Goal: Check status: Check status

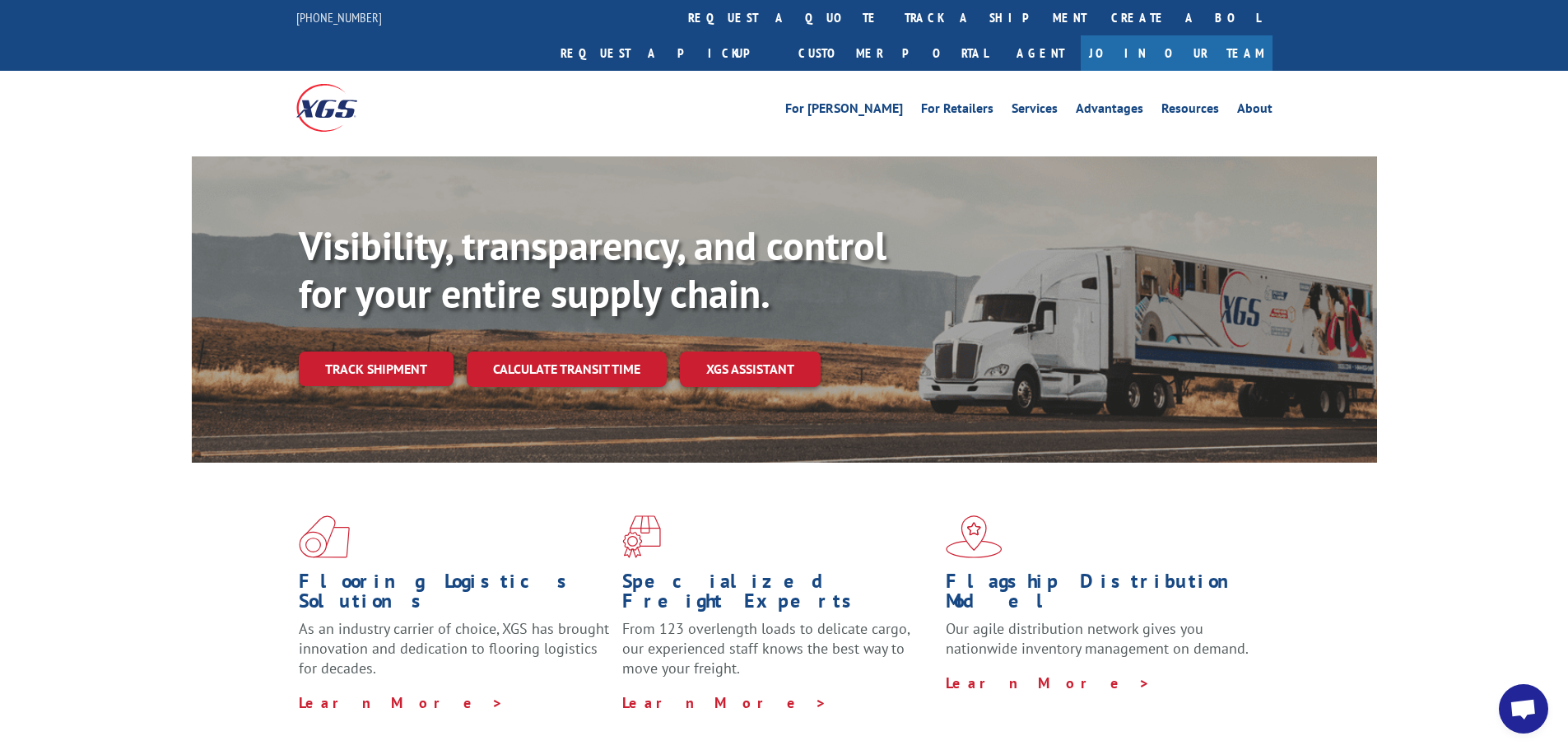
click at [410, 352] on div "Visibility, transparency, and control for your entire supply chain. Track shipm…" at bounding box center [837, 336] width 1078 height 229
click at [402, 352] on link "Track shipment" at bounding box center [376, 369] width 155 height 34
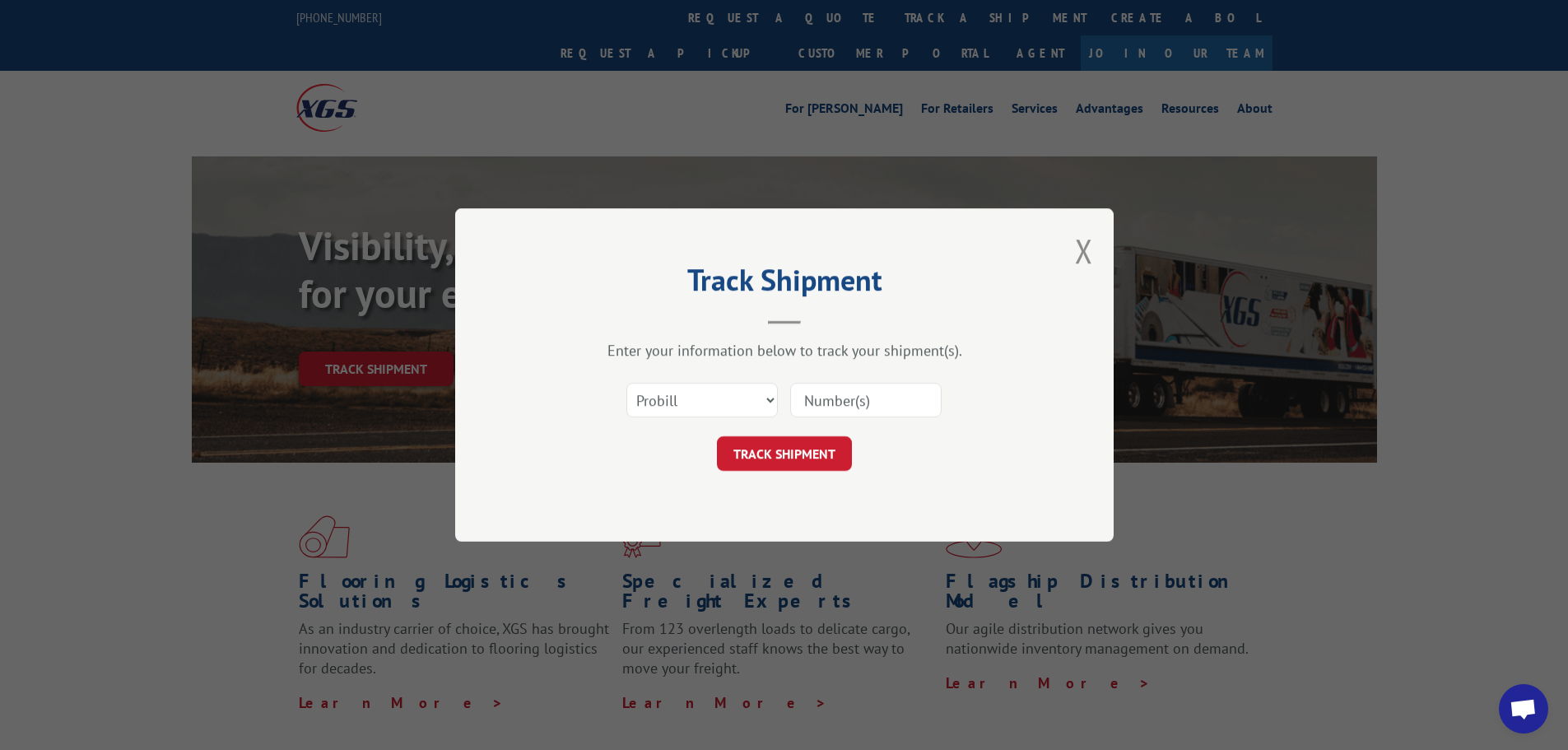
click at [844, 390] on input at bounding box center [866, 400] width 151 height 34
paste input "17501824"
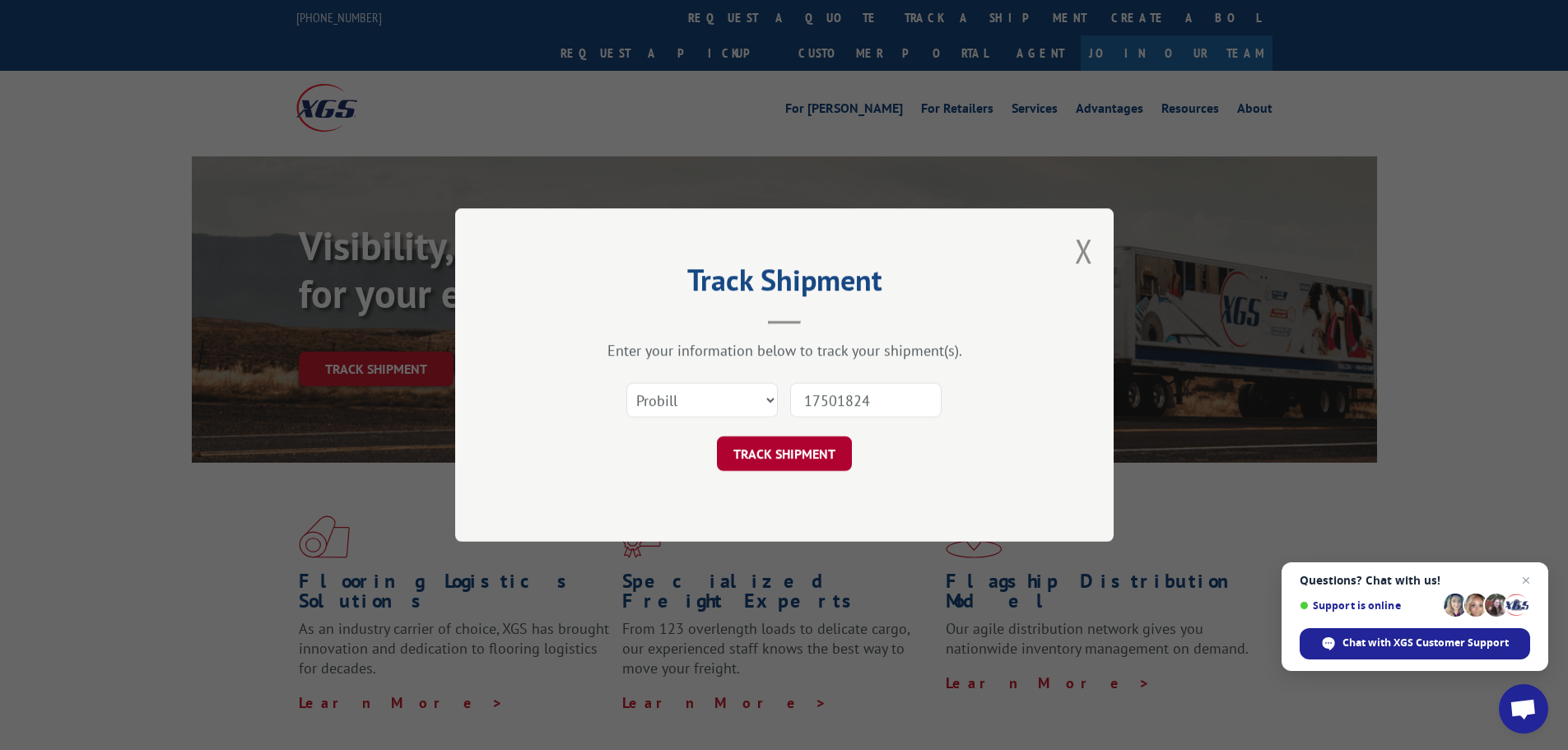
type input "17501824"
click at [791, 451] on button "TRACK SHIPMENT" at bounding box center [784, 453] width 135 height 34
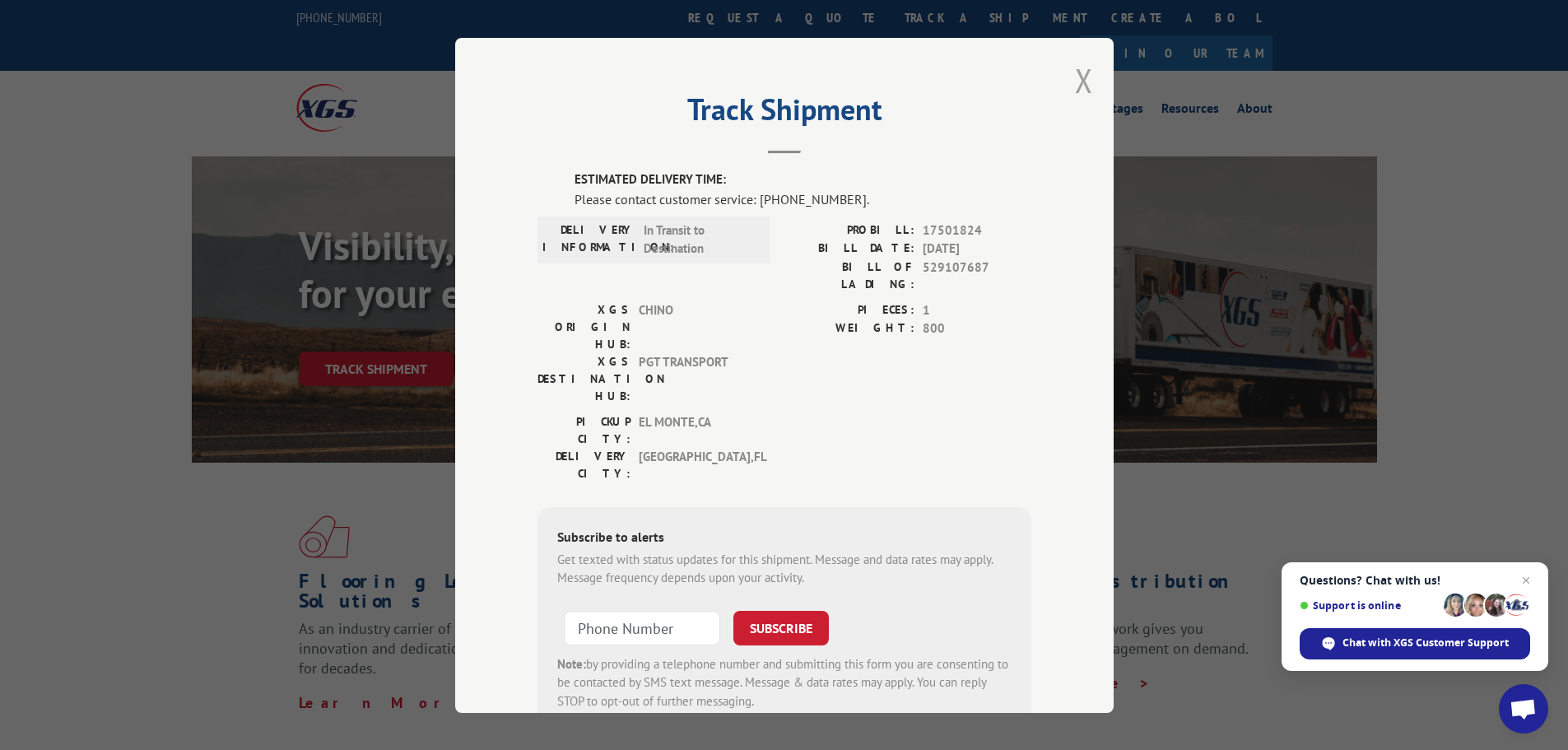
click at [1080, 76] on button "Close modal" at bounding box center [1083, 80] width 18 height 44
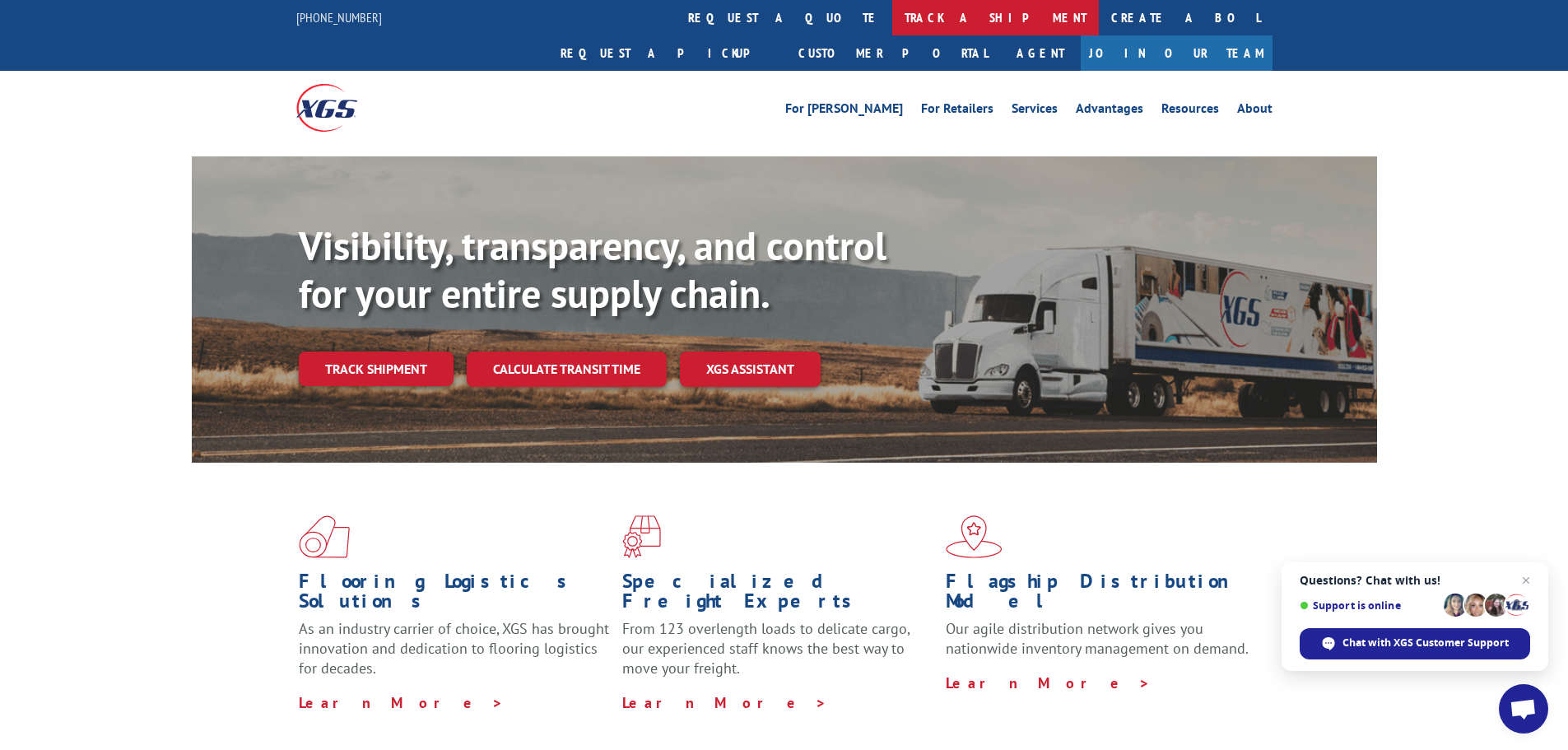
click at [892, 18] on link "track a shipment" at bounding box center [995, 17] width 207 height 35
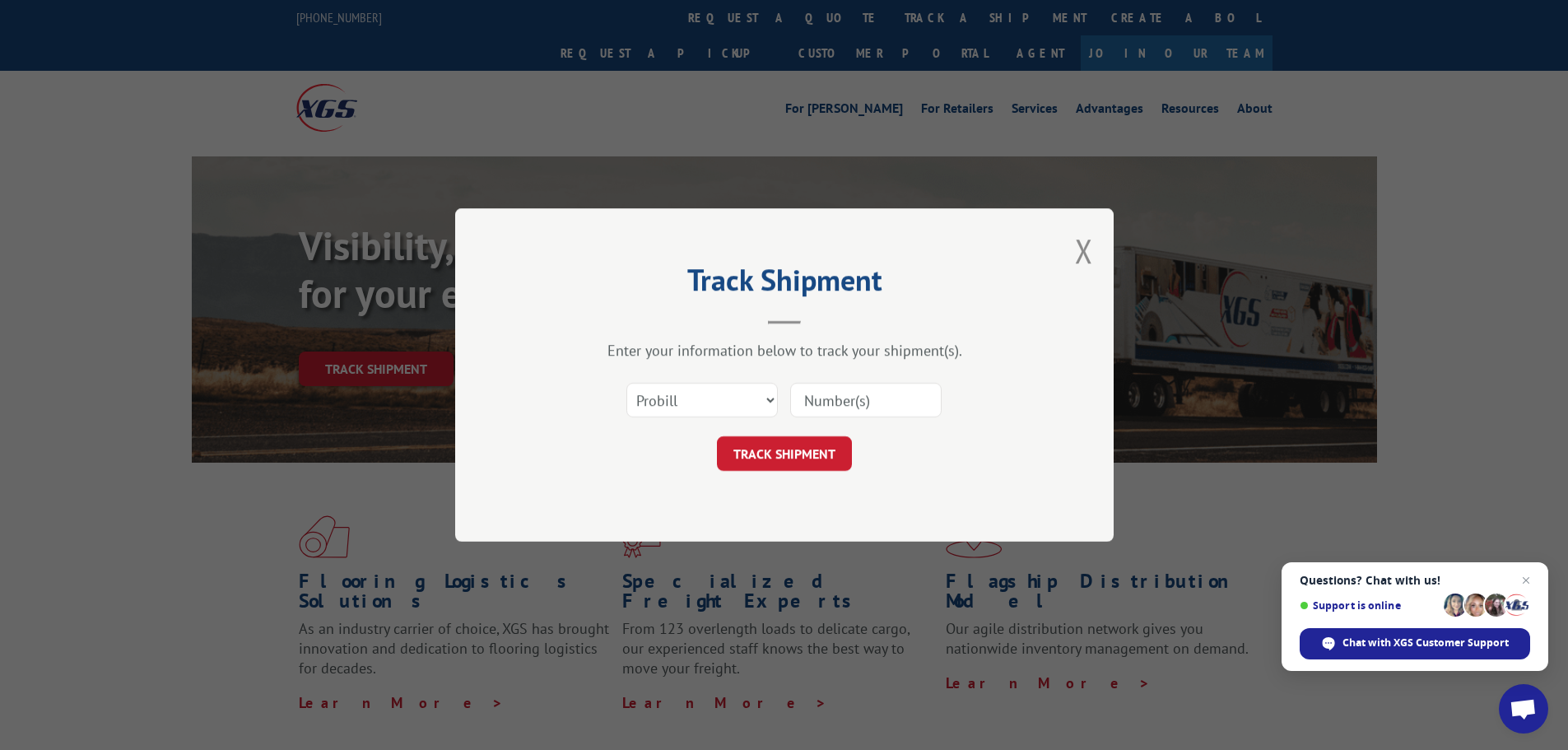
drag, startPoint x: 859, startPoint y: 397, endPoint x: 859, endPoint y: 407, distance: 10.0
click at [859, 397] on input at bounding box center [866, 400] width 151 height 34
paste input "17501824"
type input "17501824"
click at [804, 453] on button "TRACK SHIPMENT" at bounding box center [784, 453] width 135 height 34
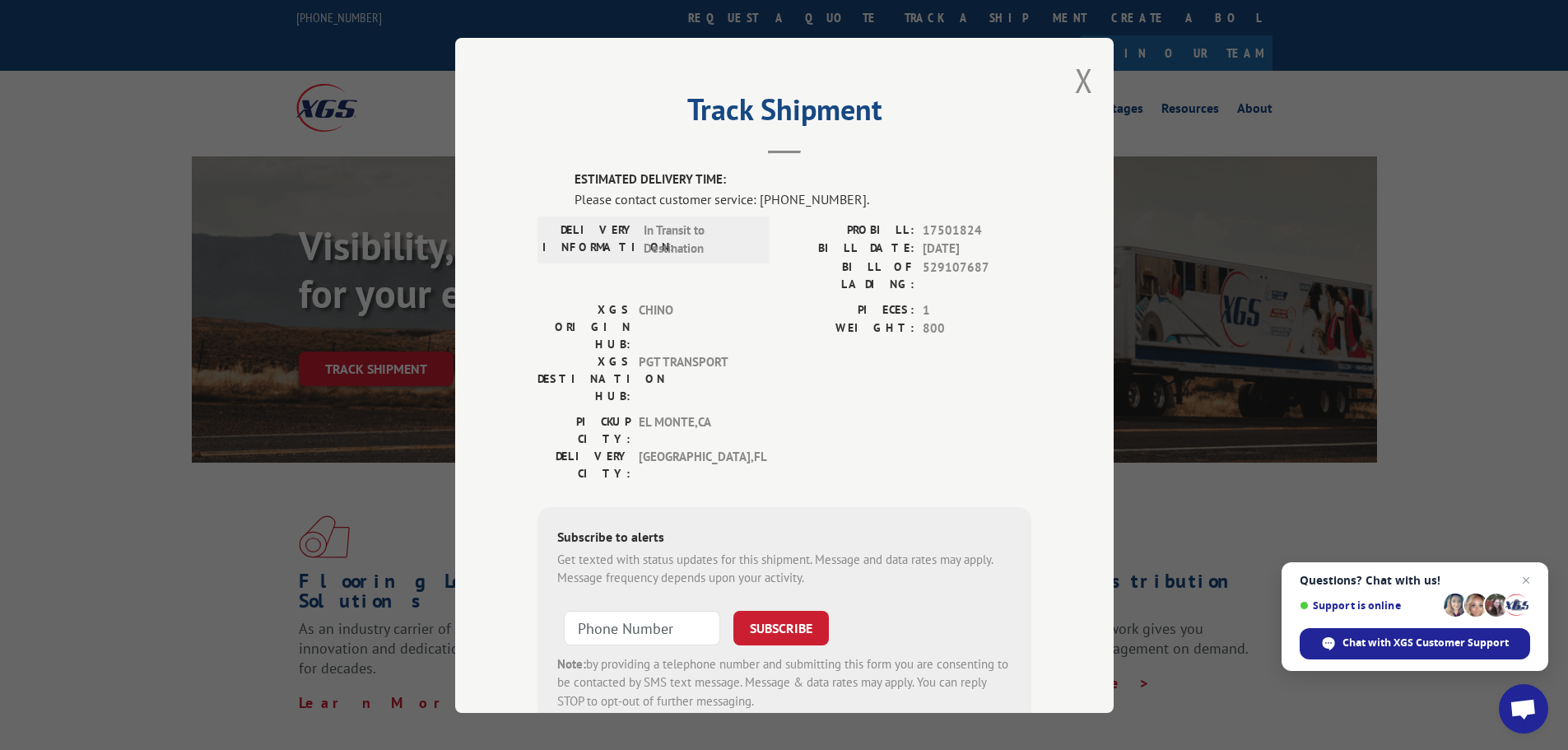
click at [1067, 93] on div "Track Shipment ESTIMATED DELIVERY TIME: Please contact customer service: [PHONE…" at bounding box center [784, 375] width 658 height 675
click at [1079, 86] on button "Close modal" at bounding box center [1083, 80] width 18 height 44
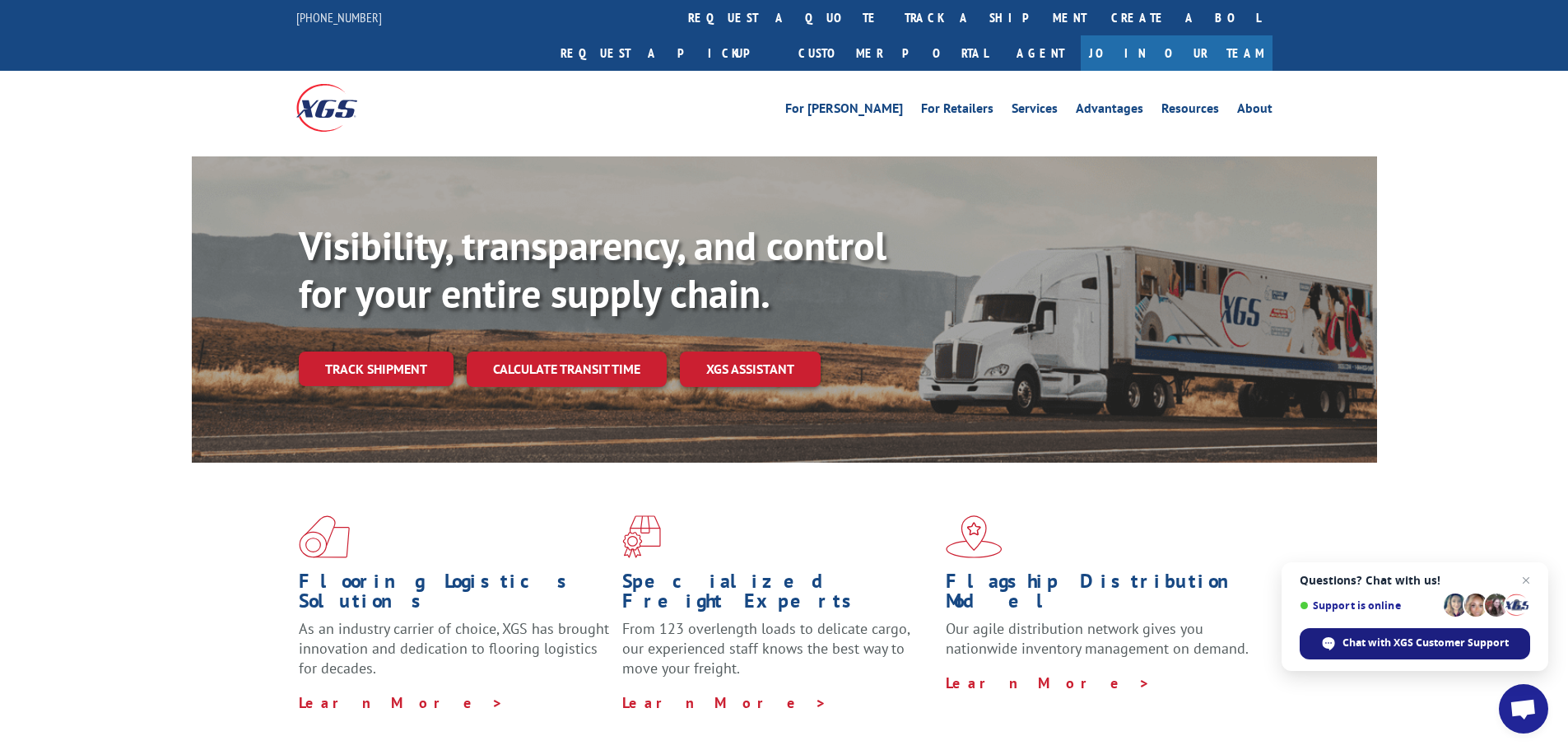
click at [1434, 638] on span "Chat with XGS Customer Support" at bounding box center [1425, 643] width 166 height 14
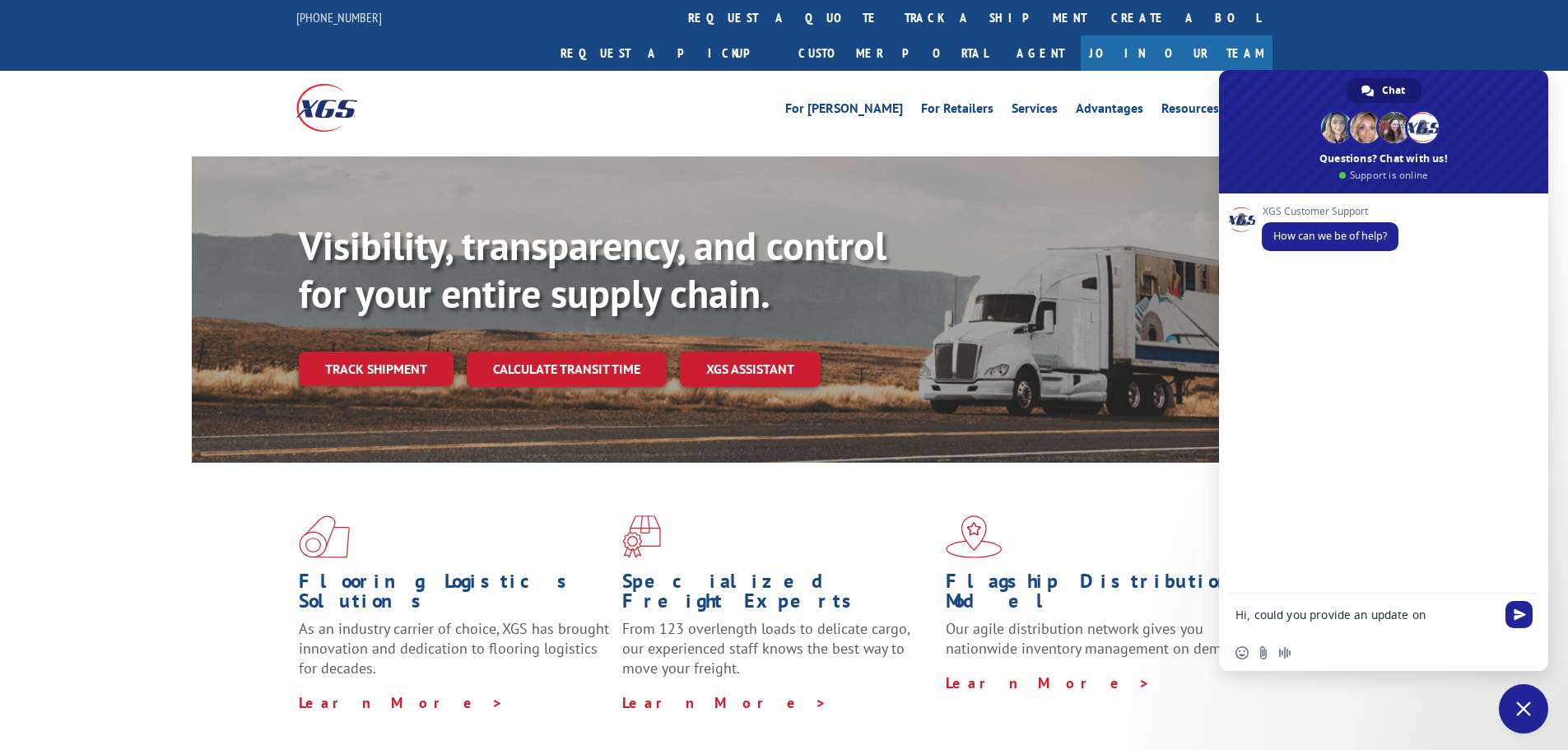
paste textarea "17501824"
click at [1416, 612] on textarea "Hi, could you provide an update on 17501824 ? The customer absolutely needs it …" at bounding box center [1365, 612] width 260 height 44
type textarea "Hi, could you provide an update on 17501824 ? The customer absolutely needs it …"
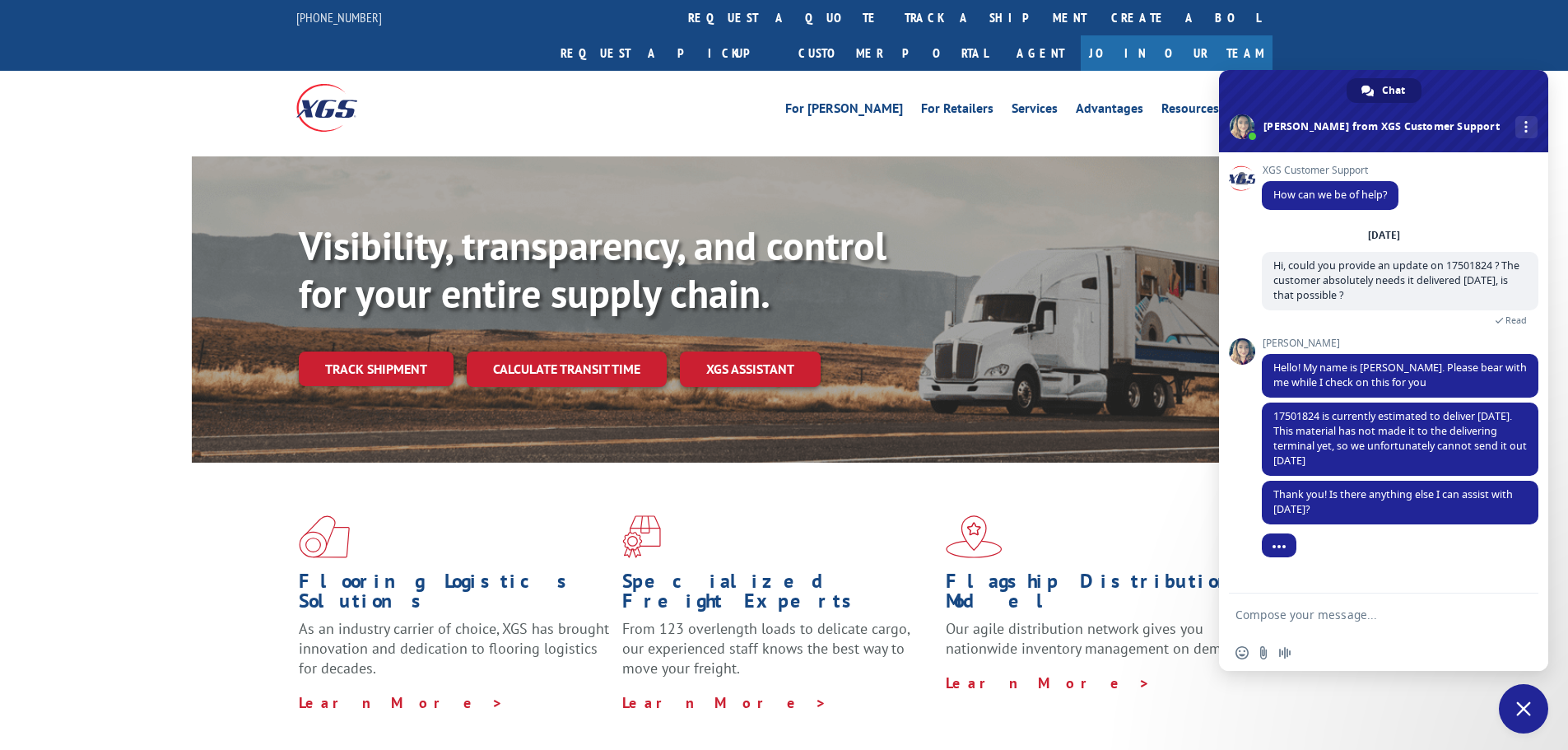
click at [1366, 620] on textarea "Compose your message..." at bounding box center [1365, 615] width 260 height 14
type textarea "Okay, that should be all for now. Thanks !"
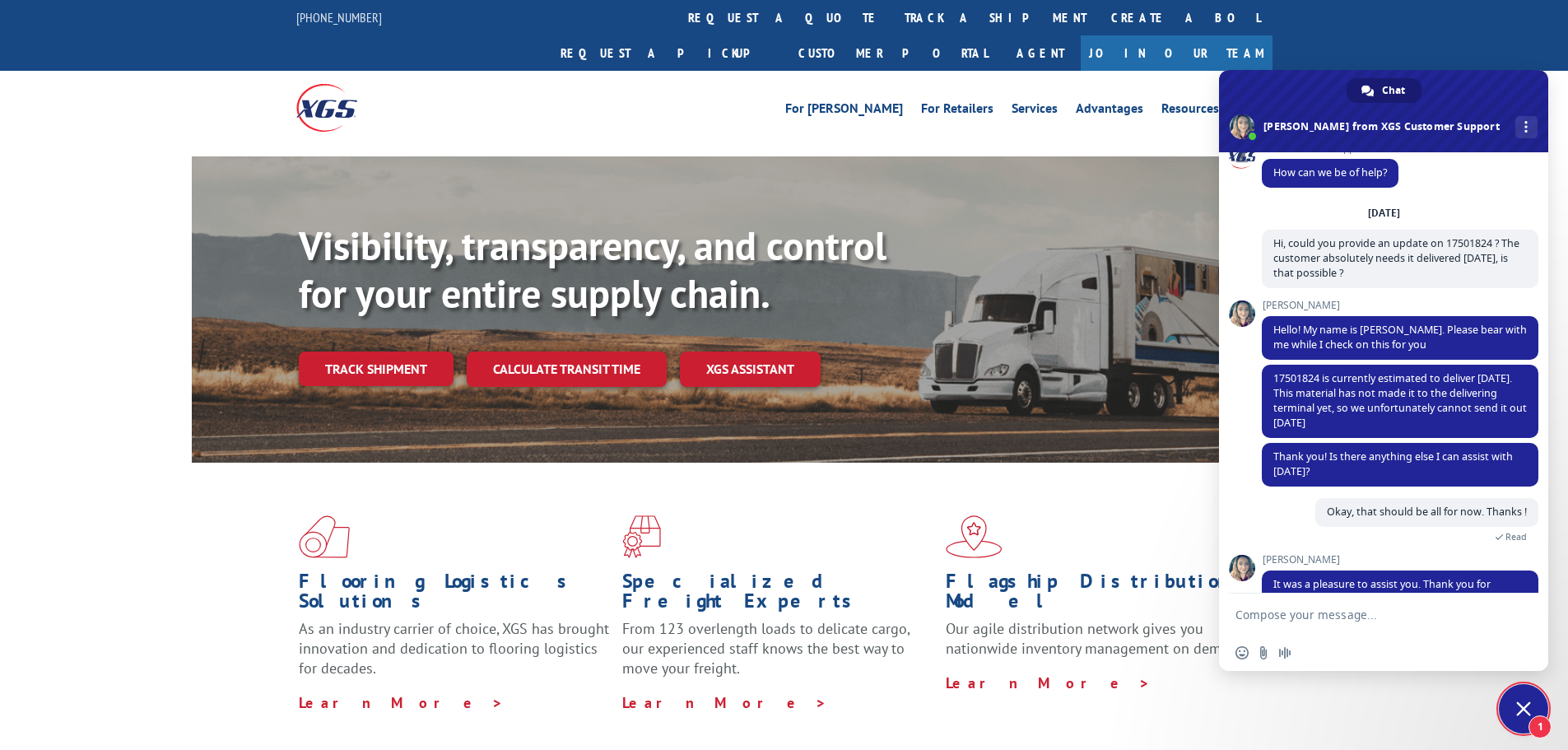
scroll to position [121, 0]
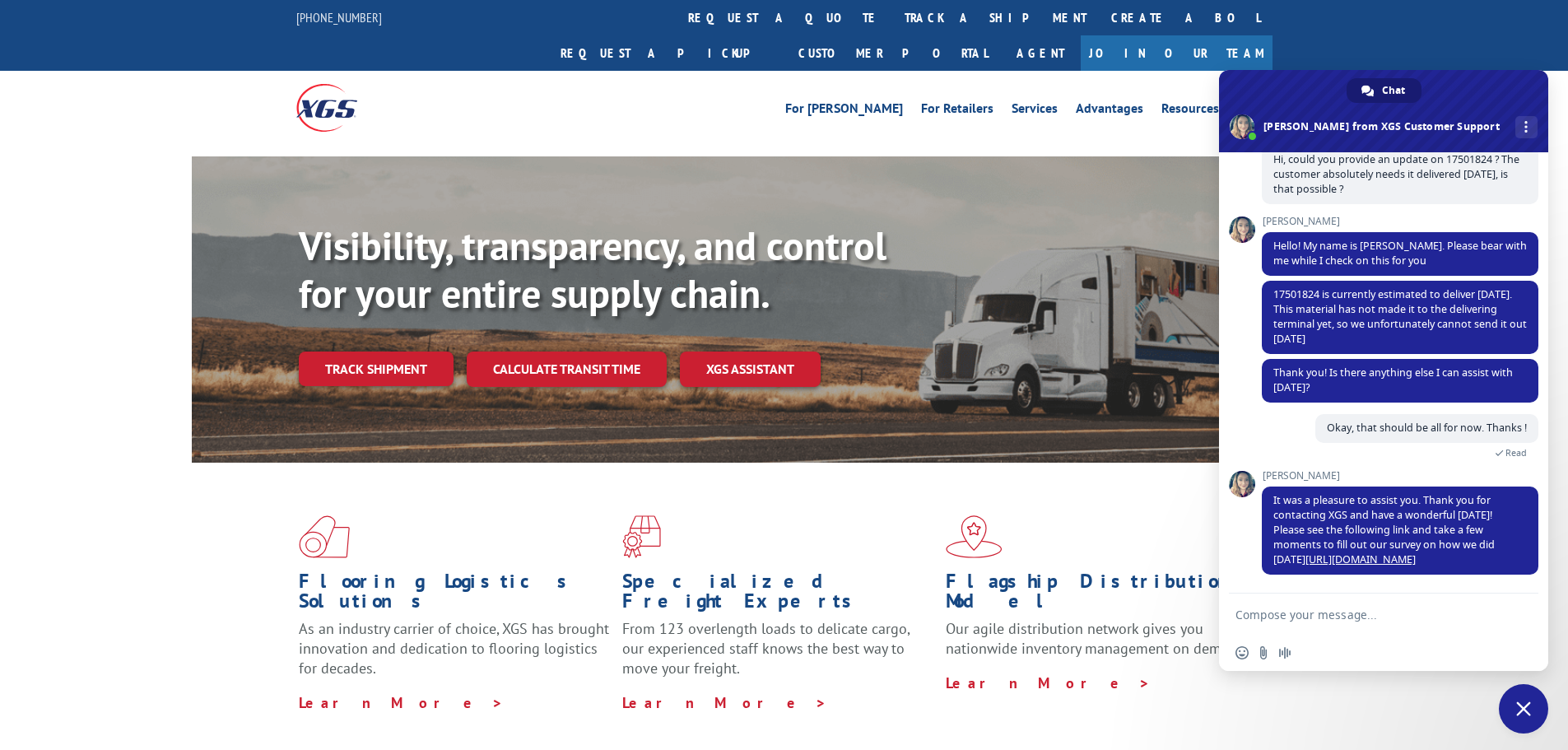
click at [1528, 709] on span "Close chat" at bounding box center [1523, 709] width 14 height 14
